Goal: Information Seeking & Learning: Learn about a topic

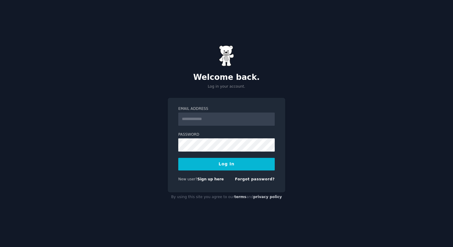
type input "**********"
click at [226, 163] on button "Log In" at bounding box center [226, 164] width 97 height 13
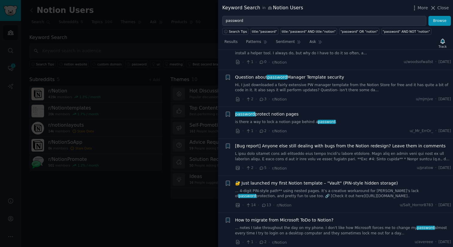
scroll to position [213, 0]
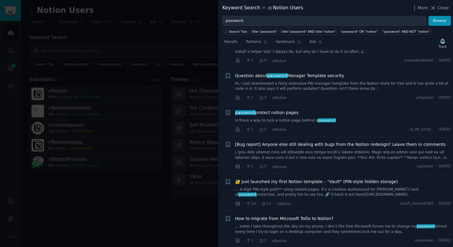
click at [267, 112] on span "password protect notion pages" at bounding box center [267, 112] width 64 height 6
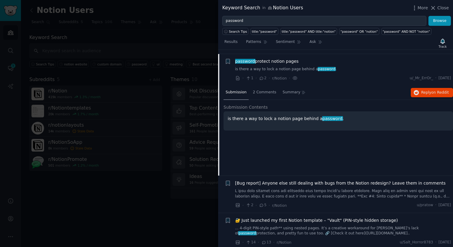
scroll to position [269, 0]
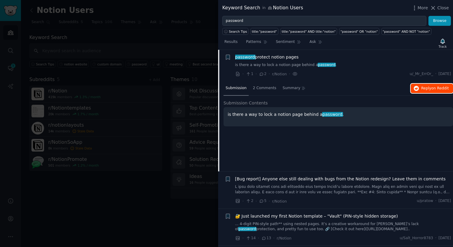
click at [430, 86] on span "Reply on Reddit" at bounding box center [435, 88] width 28 height 5
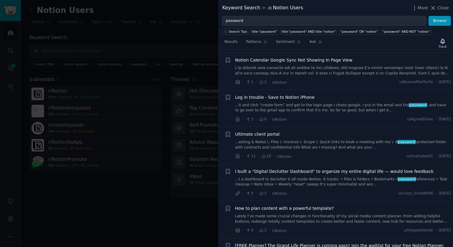
scroll to position [753, 0]
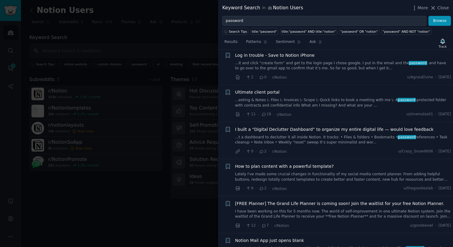
click at [263, 92] on span "Ultimate client portal" at bounding box center [257, 92] width 44 height 6
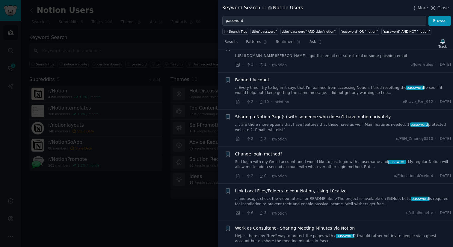
scroll to position [1188, 0]
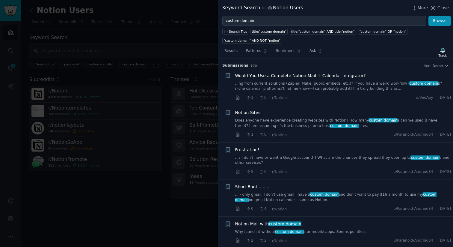
click at [252, 112] on span "Notion Sites" at bounding box center [247, 112] width 25 height 6
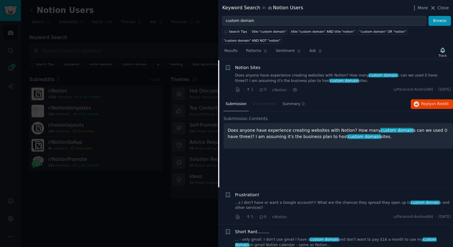
scroll to position [46, 0]
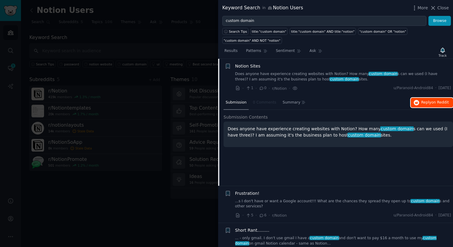
click at [427, 103] on span "Reply on Reddit" at bounding box center [435, 102] width 28 height 5
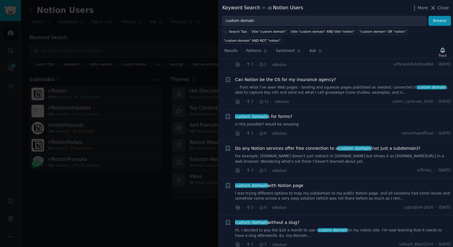
scroll to position [268, 0]
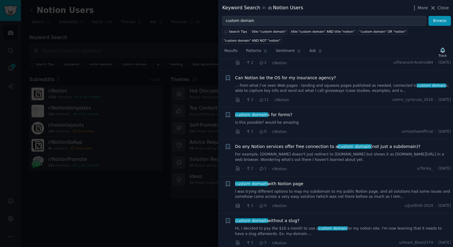
click at [340, 123] on link "is this possible? would be amazing" at bounding box center [343, 122] width 216 height 5
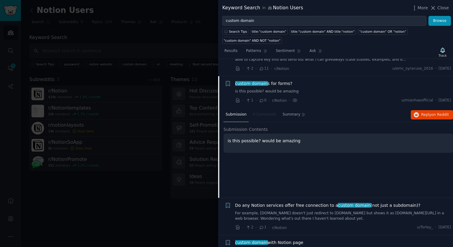
scroll to position [226, 0]
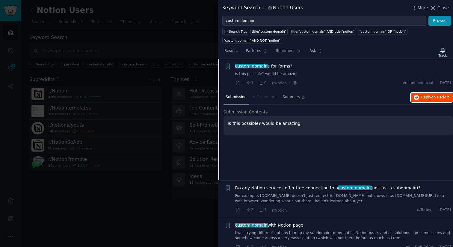
click at [422, 97] on span "Reply on Reddit" at bounding box center [435, 97] width 28 height 5
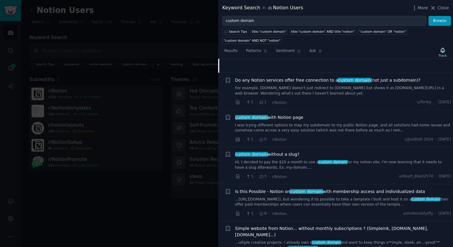
scroll to position [334, 0]
click at [399, 87] on link "For example, yourname.com doesn't just redirect to notion.so but shows it as yo…" at bounding box center [343, 90] width 216 height 10
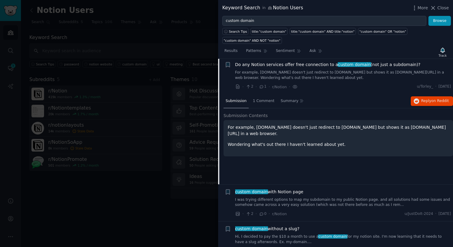
scroll to position [258, 0]
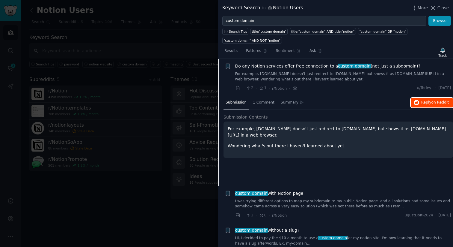
click at [434, 99] on button "Reply on Reddit" at bounding box center [432, 103] width 42 height 10
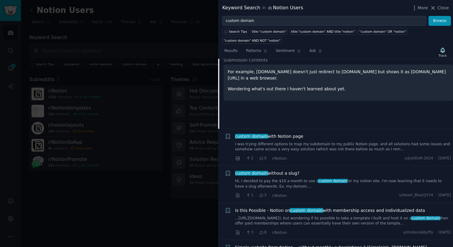
scroll to position [346, 0]
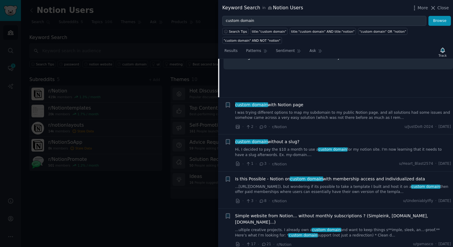
click at [333, 113] on link "I was trying different options to map my subdomain to my public Notion page. an…" at bounding box center [343, 115] width 216 height 10
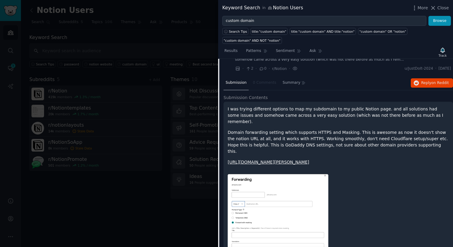
scroll to position [295, 0]
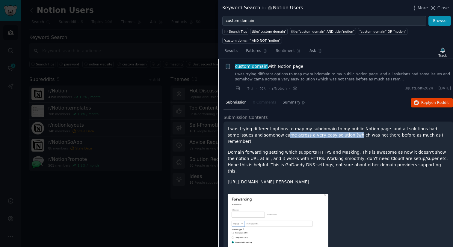
drag, startPoint x: 262, startPoint y: 135, endPoint x: 327, endPoint y: 134, distance: 65.3
click at [327, 134] on p "I was trying different options to map my subdomain to my public Notion page. an…" at bounding box center [338, 135] width 221 height 19
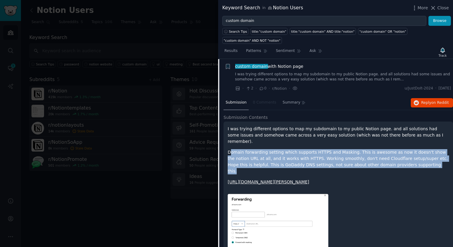
drag, startPoint x: 230, startPoint y: 145, endPoint x: 417, endPoint y: 158, distance: 187.2
click at [417, 158] on p "Domain forwarding setting which supports HTTPS and Masking. This is awesome as …" at bounding box center [338, 161] width 221 height 25
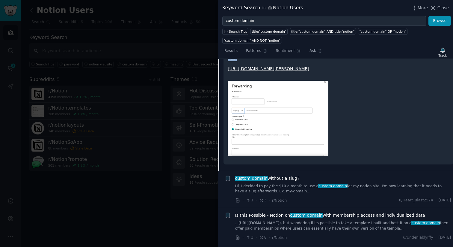
scroll to position [411, 0]
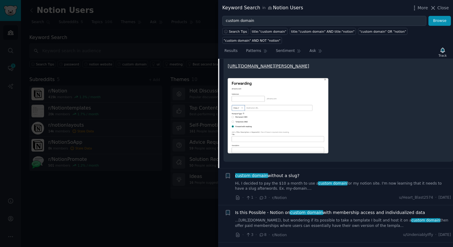
click at [388, 181] on link "Hi, I decided to pay the $10 a month to use a custom domain for my notion site.…" at bounding box center [343, 186] width 216 height 10
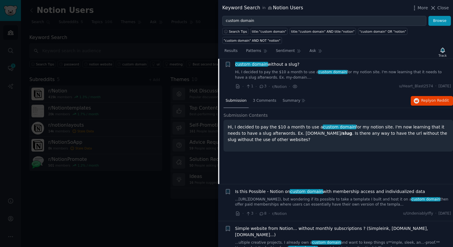
scroll to position [332, 0]
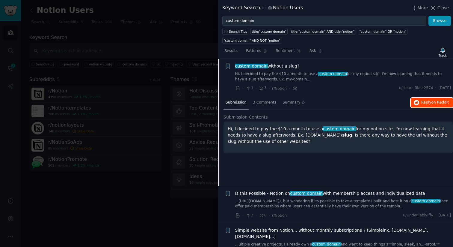
click at [432, 104] on span "on Reddit" at bounding box center [440, 102] width 17 height 4
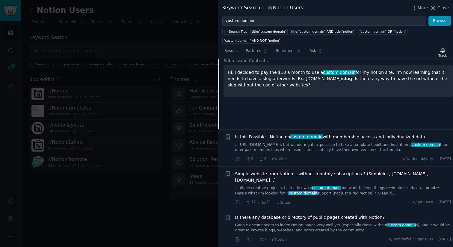
scroll to position [389, 0]
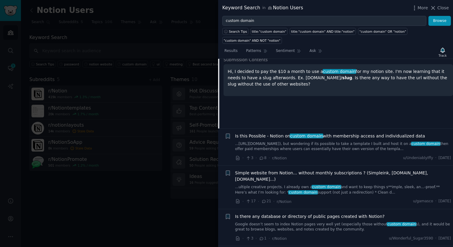
click at [334, 137] on span "Is this Possible - Notion on custom domain with membership access and individua…" at bounding box center [330, 136] width 190 height 6
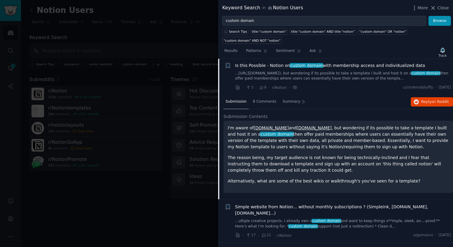
scroll to position [369, 0]
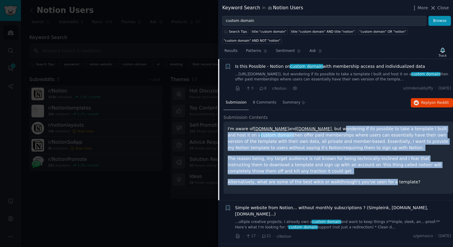
drag, startPoint x: 308, startPoint y: 128, endPoint x: 382, endPoint y: 185, distance: 93.2
click at [382, 185] on div "I'm aware of super.so and bullet.so , but wondering if its possible to take a t…" at bounding box center [338, 155] width 221 height 59
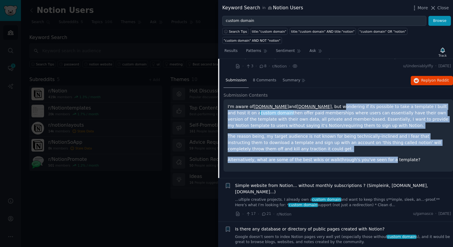
scroll to position [389, 0]
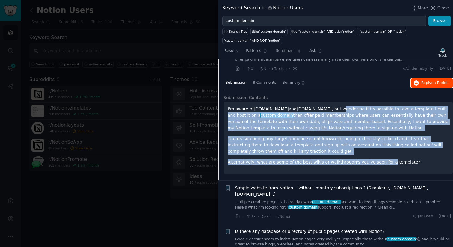
click at [424, 82] on span "Reply on Reddit" at bounding box center [435, 82] width 28 height 5
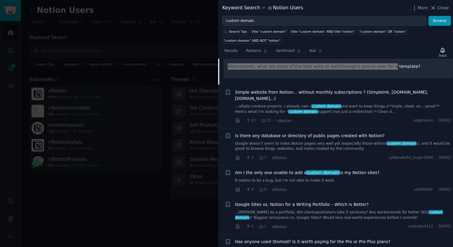
scroll to position [486, 0]
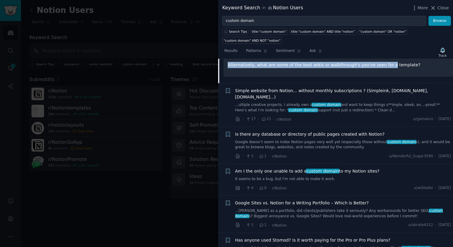
click at [289, 102] on link "...ultiple creative projects. I already own a custom domain and want to keep th…" at bounding box center [343, 107] width 216 height 10
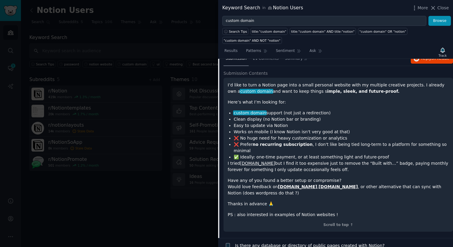
scroll to position [459, 0]
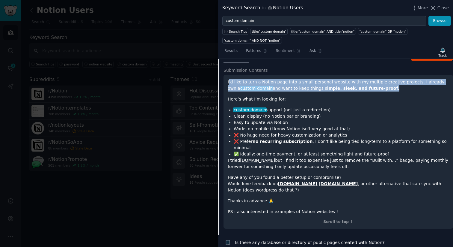
drag, startPoint x: 231, startPoint y: 76, endPoint x: 376, endPoint y: 81, distance: 145.5
click at [376, 81] on p "I’d like to turn a Notion page into a small personal website with my multiple c…" at bounding box center [338, 85] width 221 height 13
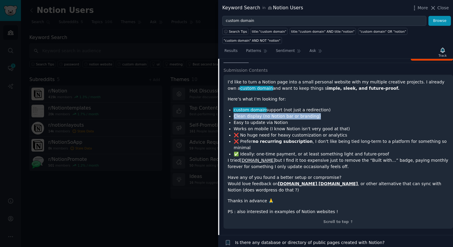
drag, startPoint x: 234, startPoint y: 110, endPoint x: 320, endPoint y: 110, distance: 86.3
click at [320, 113] on li "Clean display (no Notion bar or branding)" at bounding box center [341, 116] width 215 height 6
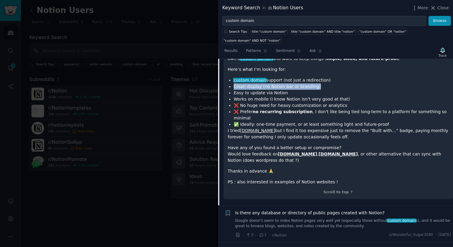
scroll to position [492, 0]
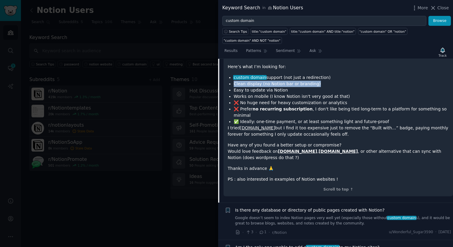
drag, startPoint x: 225, startPoint y: 84, endPoint x: 329, endPoint y: 120, distance: 109.8
click at [329, 120] on div "I’d like to turn a Notion page into a small personal website with my multiple c…" at bounding box center [339, 119] width 230 height 154
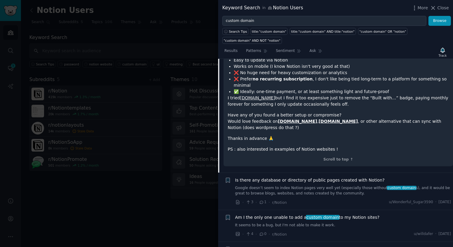
scroll to position [522, 0]
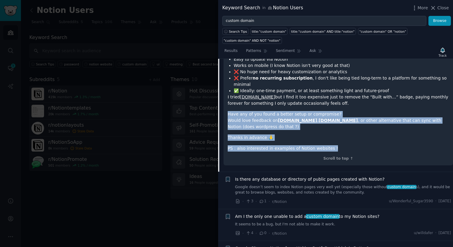
drag, startPoint x: 228, startPoint y: 101, endPoint x: 354, endPoint y: 133, distance: 130.3
click at [354, 133] on div "I’d like to turn a Notion page into a small personal website with my multiple c…" at bounding box center [338, 84] width 221 height 136
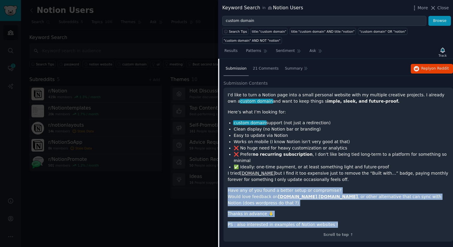
scroll to position [441, 0]
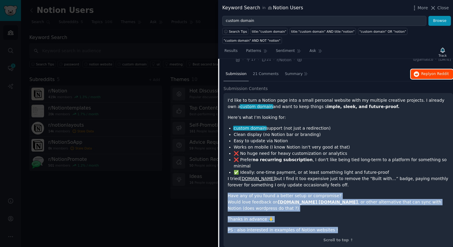
click at [428, 71] on span "Reply on Reddit" at bounding box center [435, 73] width 28 height 5
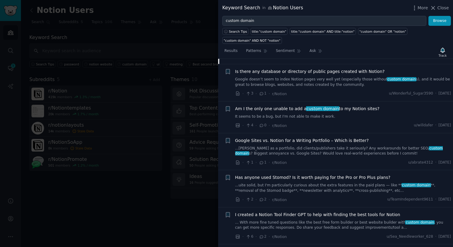
scroll to position [619, 0]
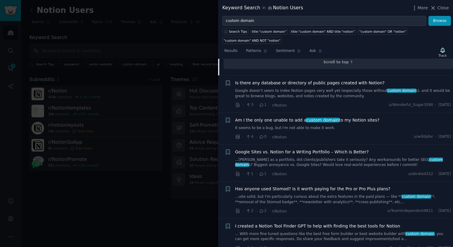
click at [309, 125] on link "It seems to be a bug, but I'm not able to make it work." at bounding box center [343, 127] width 216 height 5
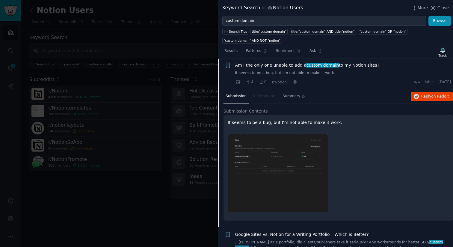
scroll to position [480, 0]
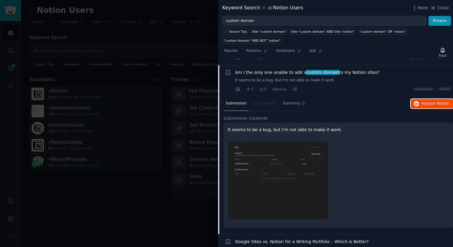
click at [426, 101] on span "Reply on Reddit" at bounding box center [435, 103] width 28 height 5
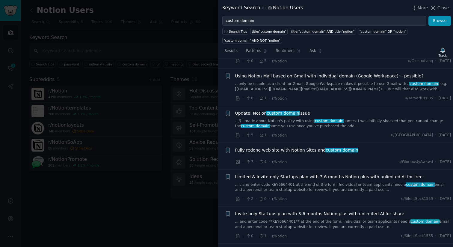
scroll to position [870, 0]
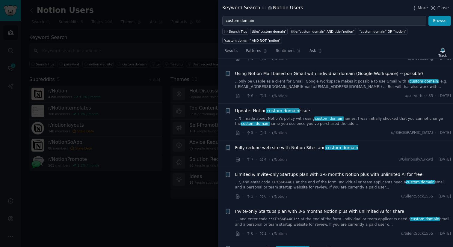
click at [352, 116] on link ".../) I made about Notion's policy with using custom domain names. I was initia…" at bounding box center [343, 121] width 216 height 10
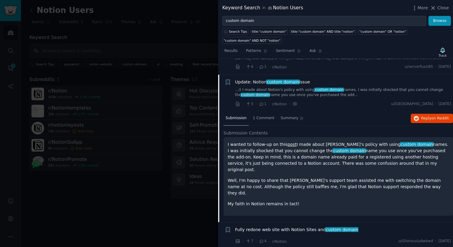
scroll to position [771, 0]
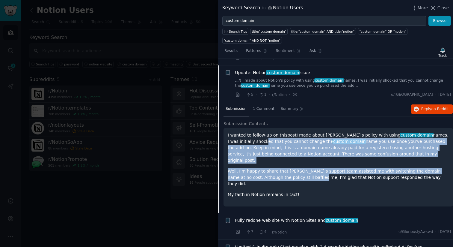
drag, startPoint x: 246, startPoint y: 135, endPoint x: 300, endPoint y: 165, distance: 61.8
click at [300, 165] on div "I wanted to follow-up on this post I made about Notion's policy with using cust…" at bounding box center [338, 165] width 221 height 66
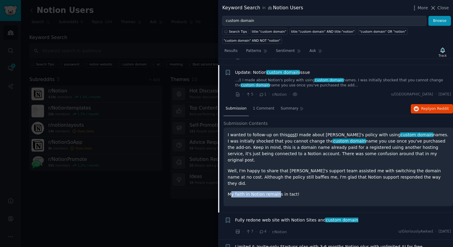
drag, startPoint x: 240, startPoint y: 174, endPoint x: 278, endPoint y: 172, distance: 38.2
click at [278, 191] on p "My faith in Notion remains in tact!" at bounding box center [338, 194] width 221 height 6
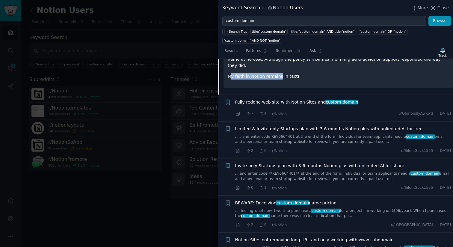
scroll to position [893, 0]
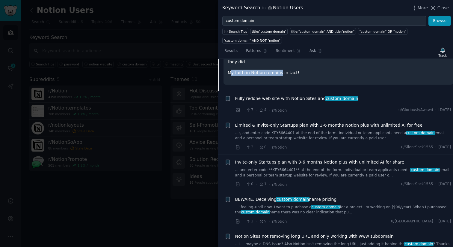
click at [299, 95] on span "Fully redone web site with Notion Sites and custom domain" at bounding box center [296, 98] width 123 height 6
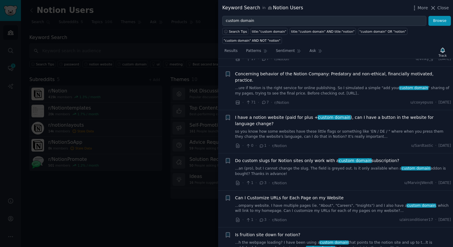
scroll to position [1262, 0]
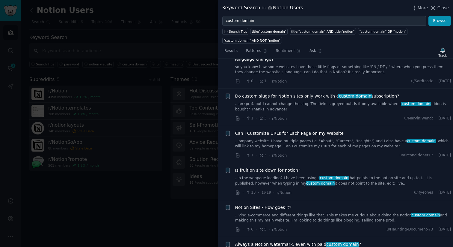
click at [293, 175] on link "...h the webpage loading? I have been using a custom domain that points to the …" at bounding box center [343, 180] width 216 height 10
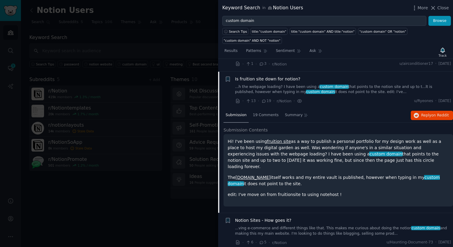
scroll to position [1213, 0]
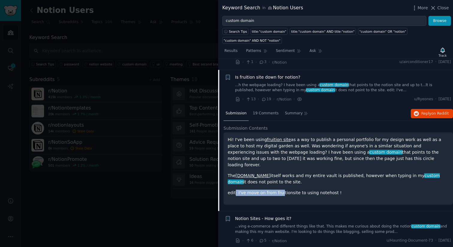
drag, startPoint x: 244, startPoint y: 173, endPoint x: 280, endPoint y: 173, distance: 36.6
click at [280, 189] on p "edit: I've move on from fruitionsite to using notehost !" at bounding box center [338, 192] width 221 height 6
click at [320, 189] on p "edit: I've move on from fruitionsite to using notehost !" at bounding box center [338, 192] width 221 height 6
